Goal: Task Accomplishment & Management: Manage account settings

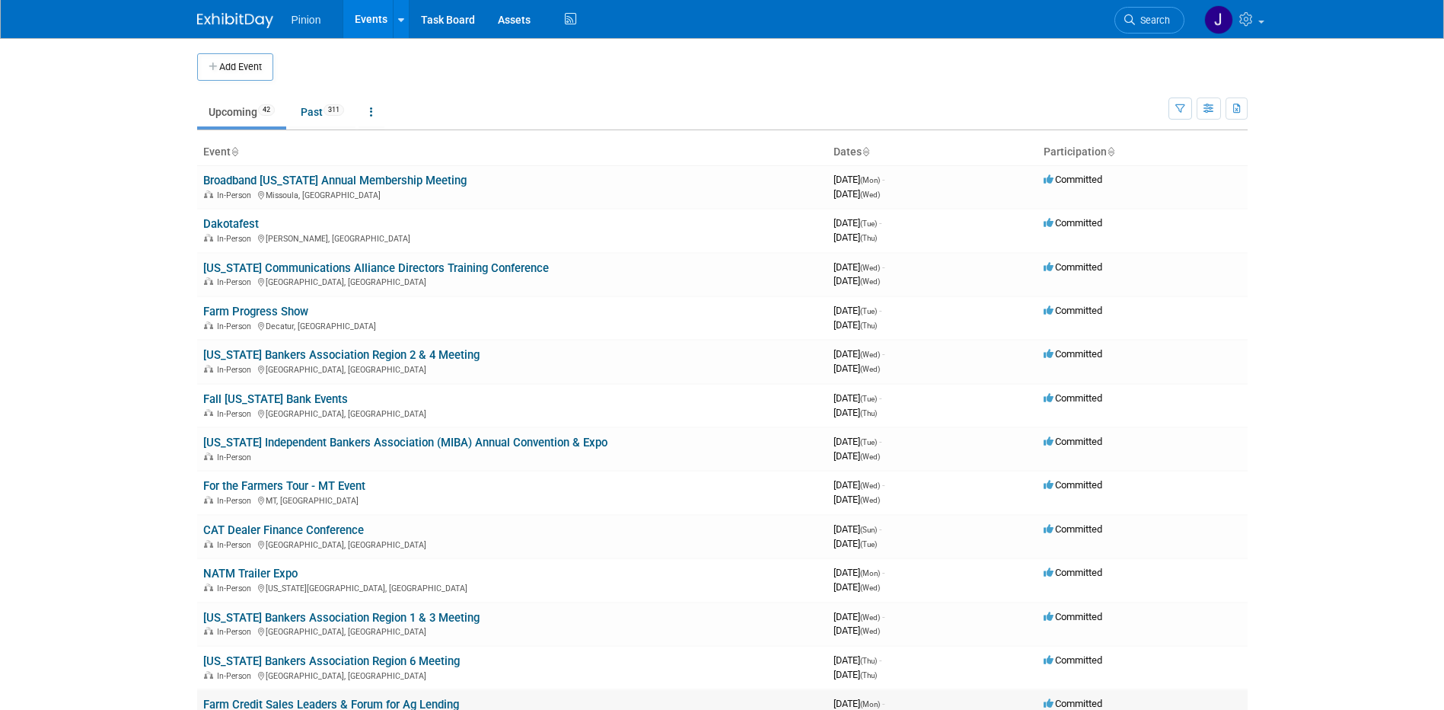
click at [429, 704] on link "Farm Credit Sales Leaders & Forum for Ag Lending" at bounding box center [331, 704] width 256 height 14
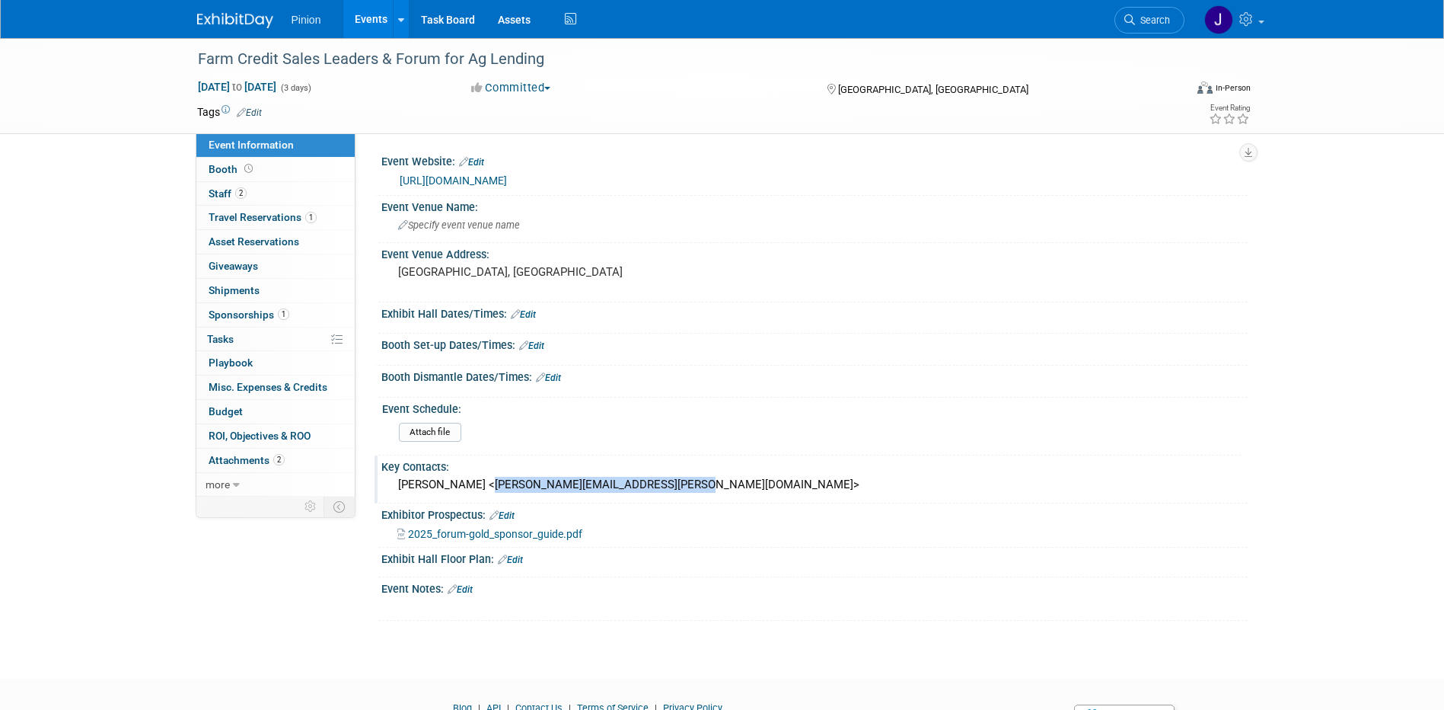
drag, startPoint x: 693, startPoint y: 489, endPoint x: 474, endPoint y: 483, distance: 218.6
click at [474, 483] on div "[PERSON_NAME] <[PERSON_NAME][EMAIL_ADDRESS][PERSON_NAME][DOMAIN_NAME]>" at bounding box center [815, 485] width 844 height 24
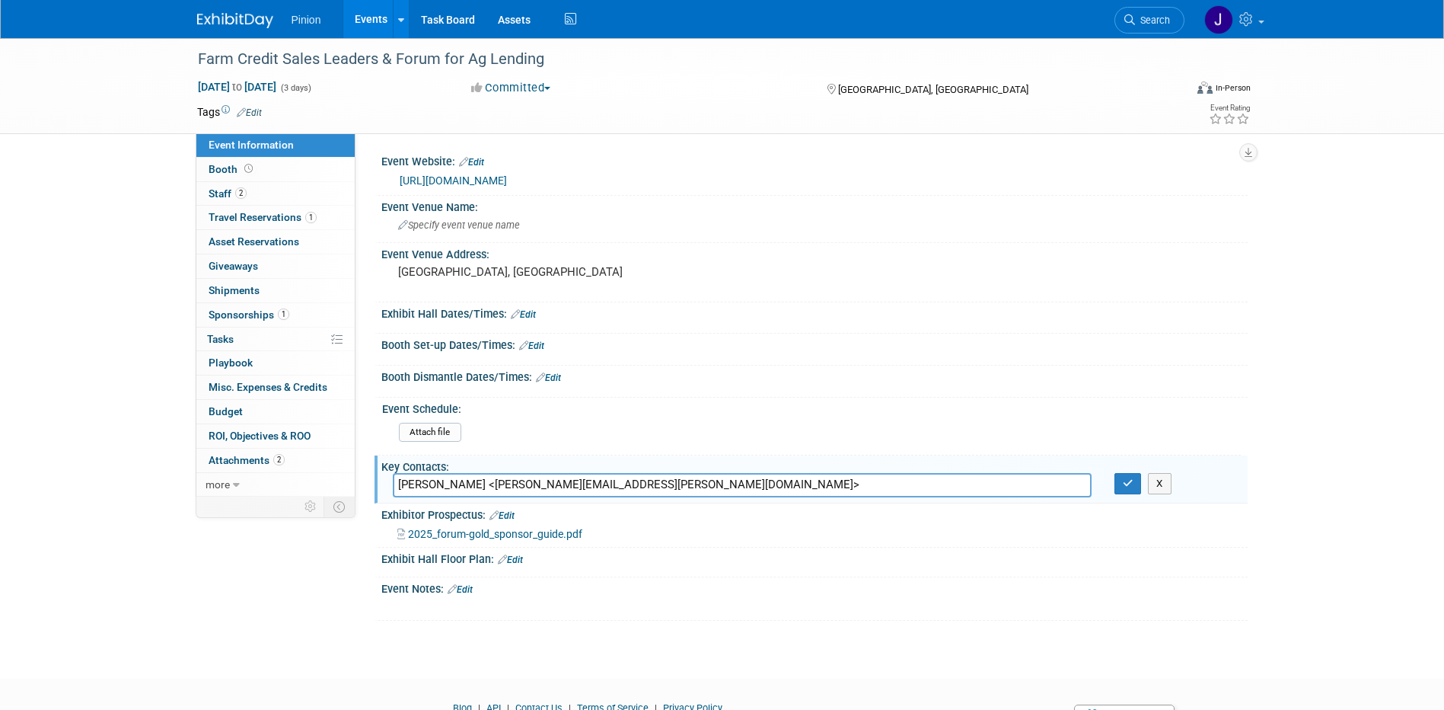
drag, startPoint x: 659, startPoint y: 483, endPoint x: 480, endPoint y: 492, distance: 179.1
click at [480, 492] on input "[PERSON_NAME] <[PERSON_NAME][EMAIL_ADDRESS][PERSON_NAME][DOMAIN_NAME]>" at bounding box center [742, 485] width 699 height 24
click at [1122, 483] on button "button" at bounding box center [1128, 483] width 27 height 21
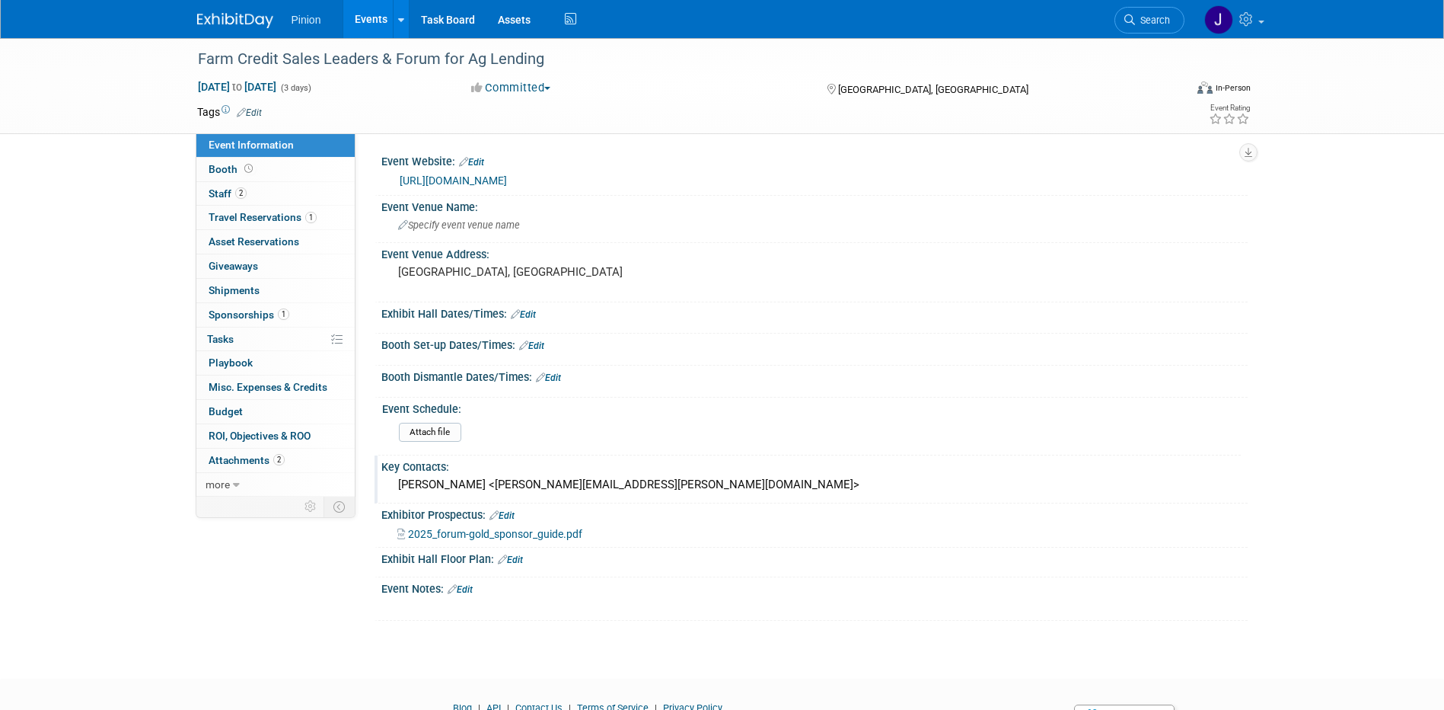
click at [462, 177] on link "[URL][DOMAIN_NAME]" at bounding box center [453, 180] width 107 height 12
click at [413, 49] on div "Farm Credit Sales Leaders & Forum for Ag Lending" at bounding box center [677, 59] width 969 height 27
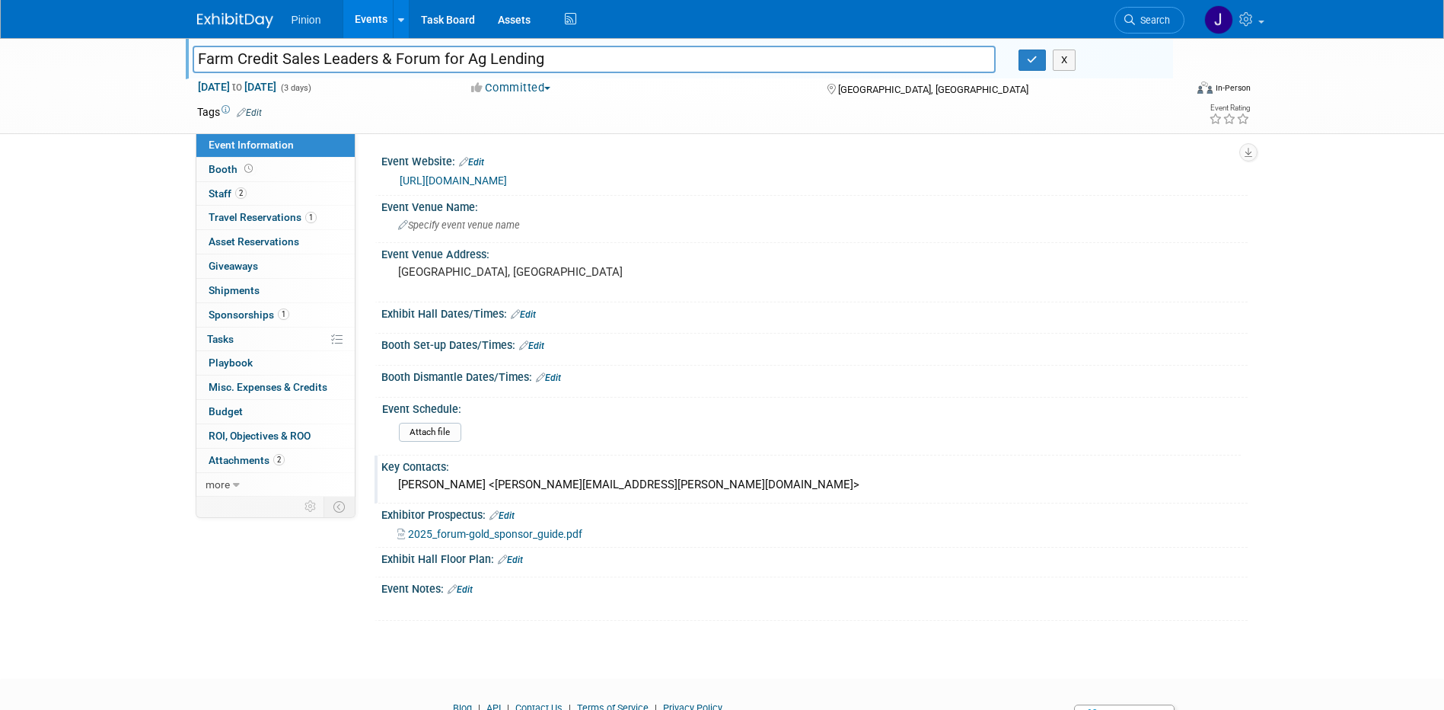
drag, startPoint x: 395, startPoint y: 59, endPoint x: 285, endPoint y: 55, distance: 110.5
click at [285, 55] on input "Farm Credit Sales Leaders & Forum for Ag Lending" at bounding box center [595, 59] width 804 height 27
type input "Farm Credit Forum for Ag Lending"
click at [1039, 66] on button "button" at bounding box center [1032, 59] width 27 height 21
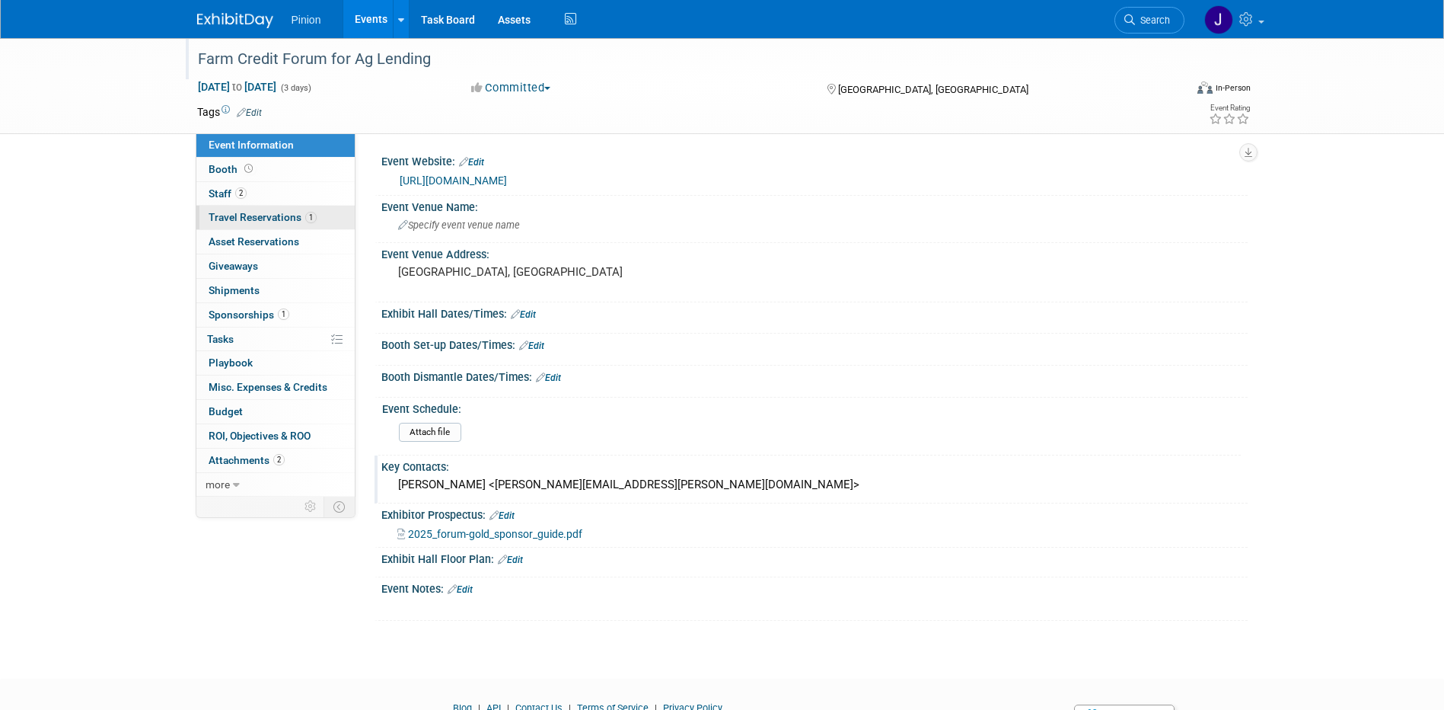
click at [277, 219] on span "Travel Reservations 1" at bounding box center [263, 217] width 108 height 12
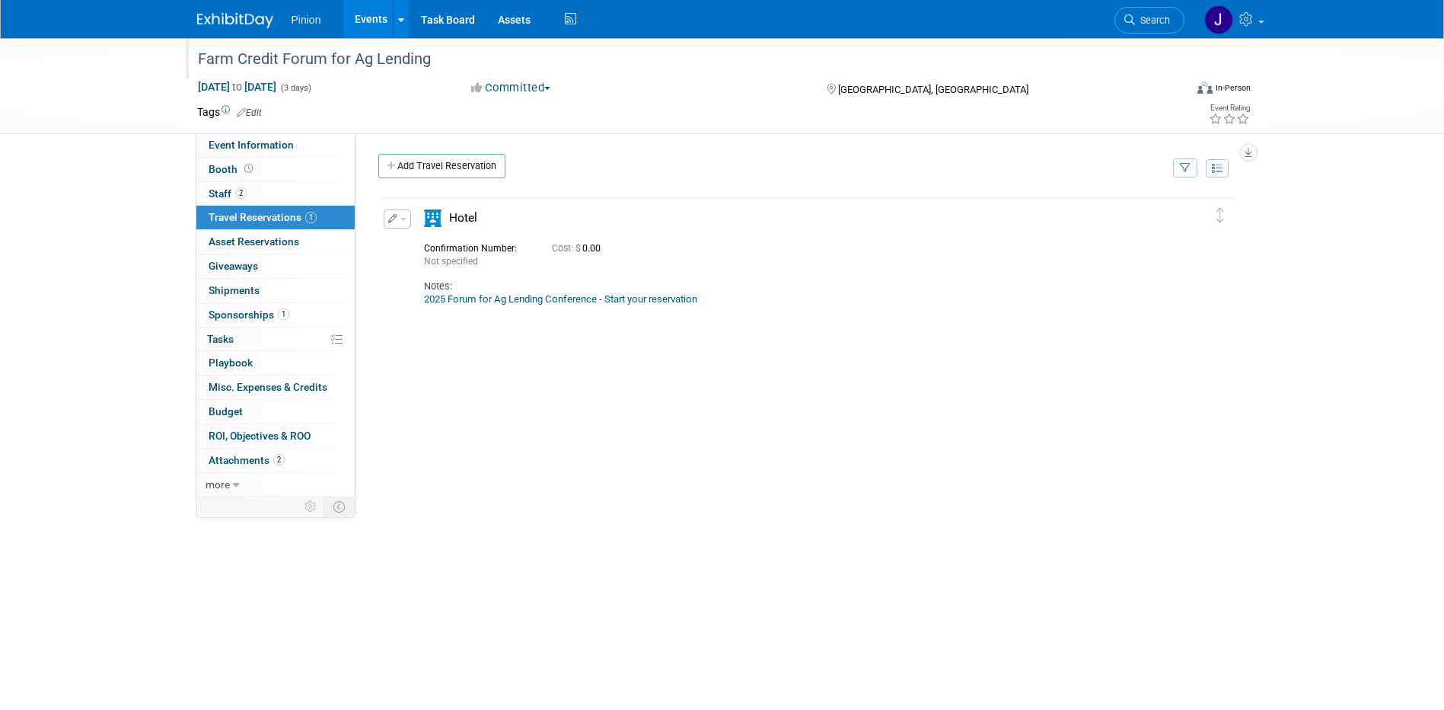
click at [394, 226] on button "button" at bounding box center [397, 218] width 27 height 19
click at [423, 250] on button "Edit Reservation" at bounding box center [448, 246] width 129 height 22
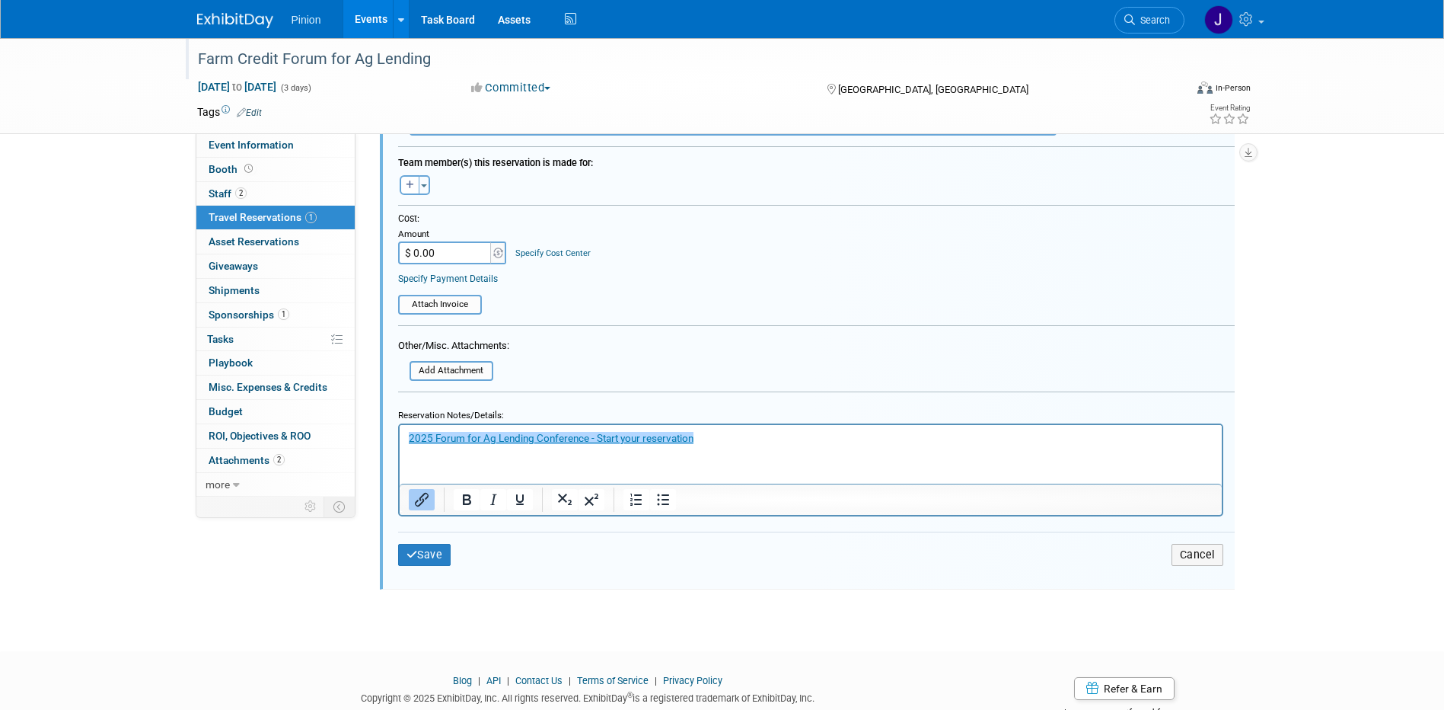
scroll to position [499, 0]
click at [458, 373] on input "file" at bounding box center [401, 369] width 181 height 17
click at [474, 368] on input "file" at bounding box center [401, 369] width 181 height 17
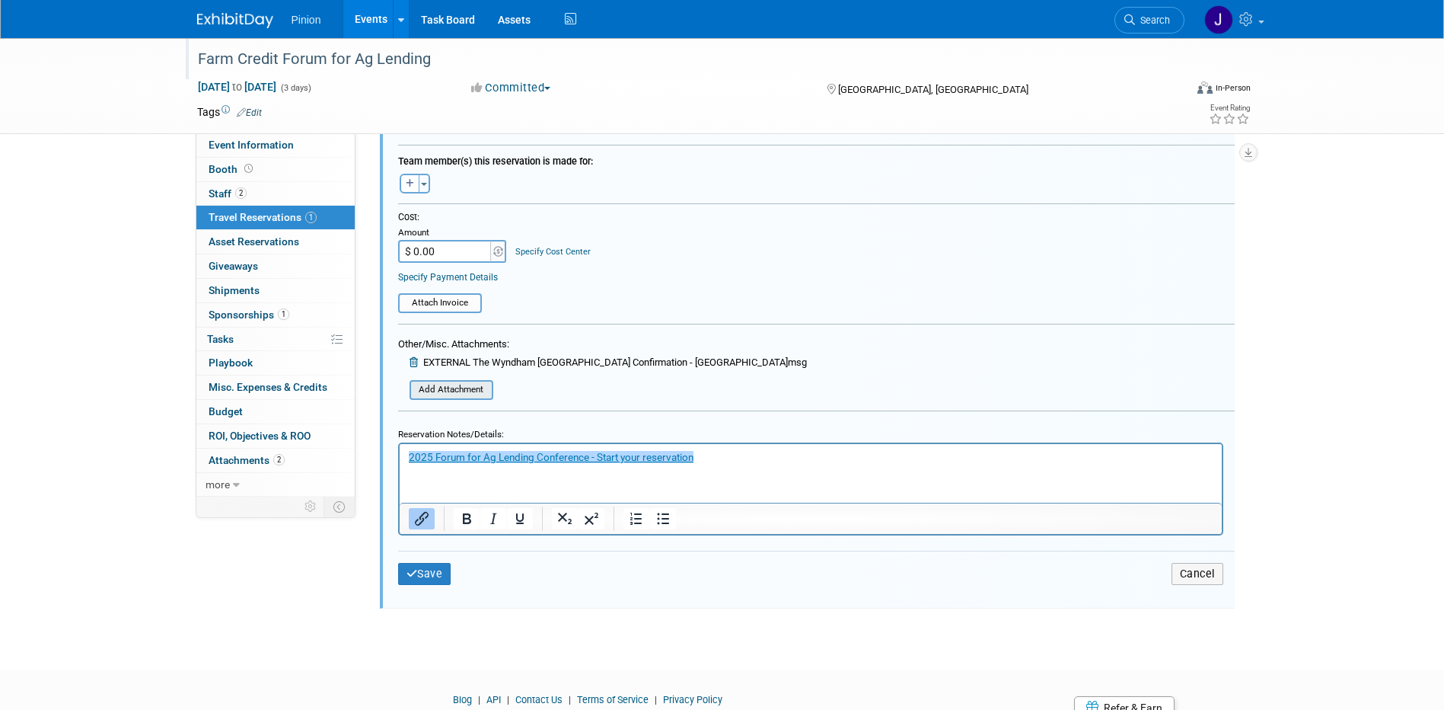
click at [442, 398] on input "file" at bounding box center [401, 389] width 181 height 17
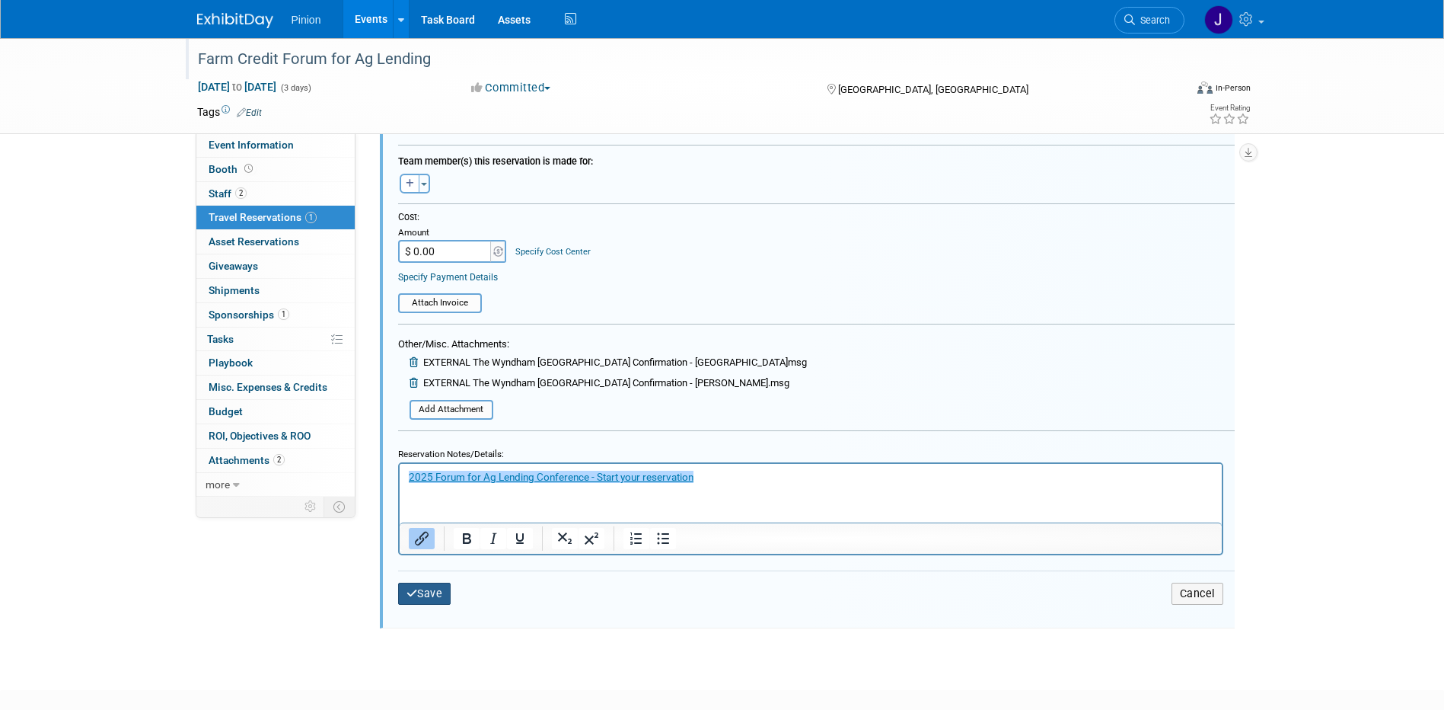
click at [431, 597] on button "Save" at bounding box center [424, 593] width 53 height 22
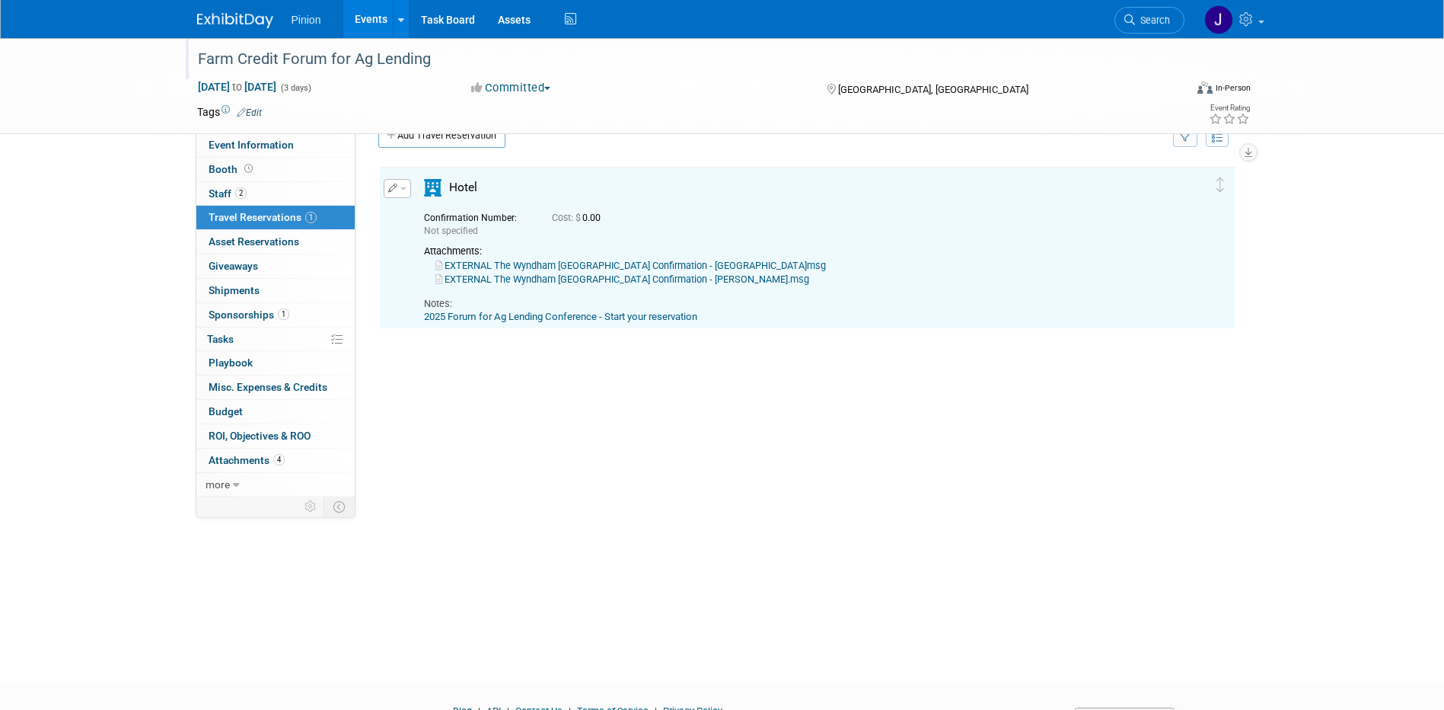
scroll to position [27, 0]
